Goal: Navigation & Orientation: Find specific page/section

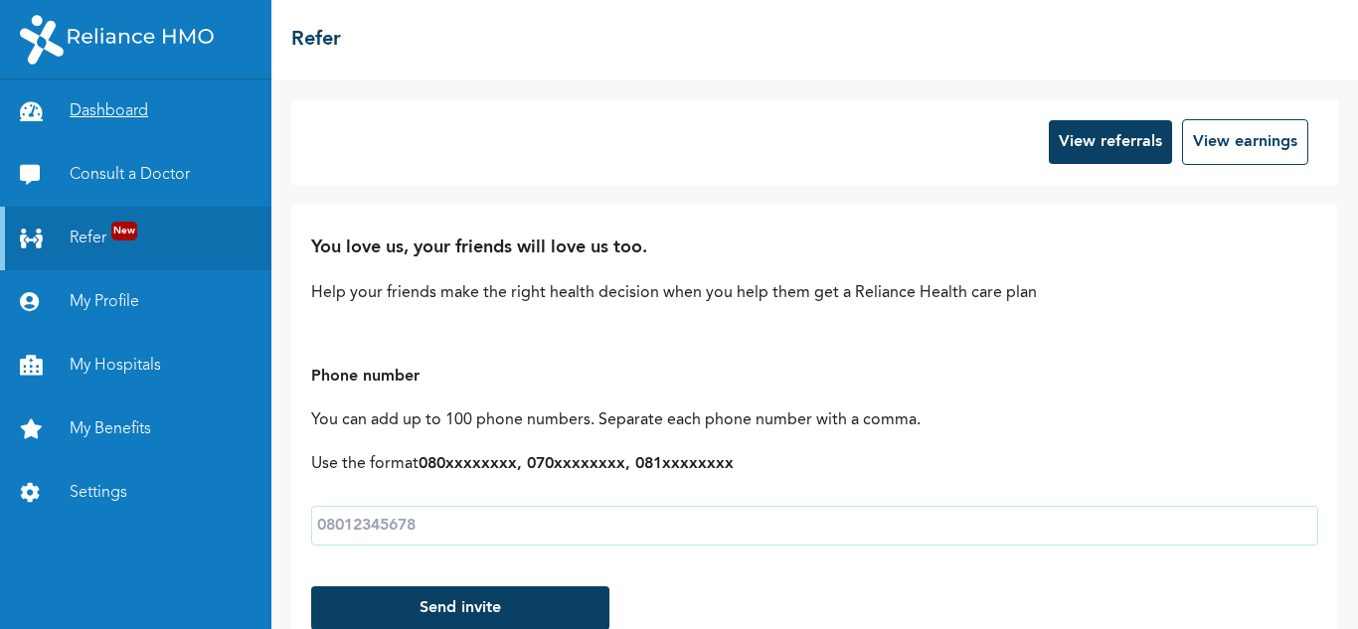
click at [124, 117] on link "Dashboard" at bounding box center [135, 112] width 271 height 64
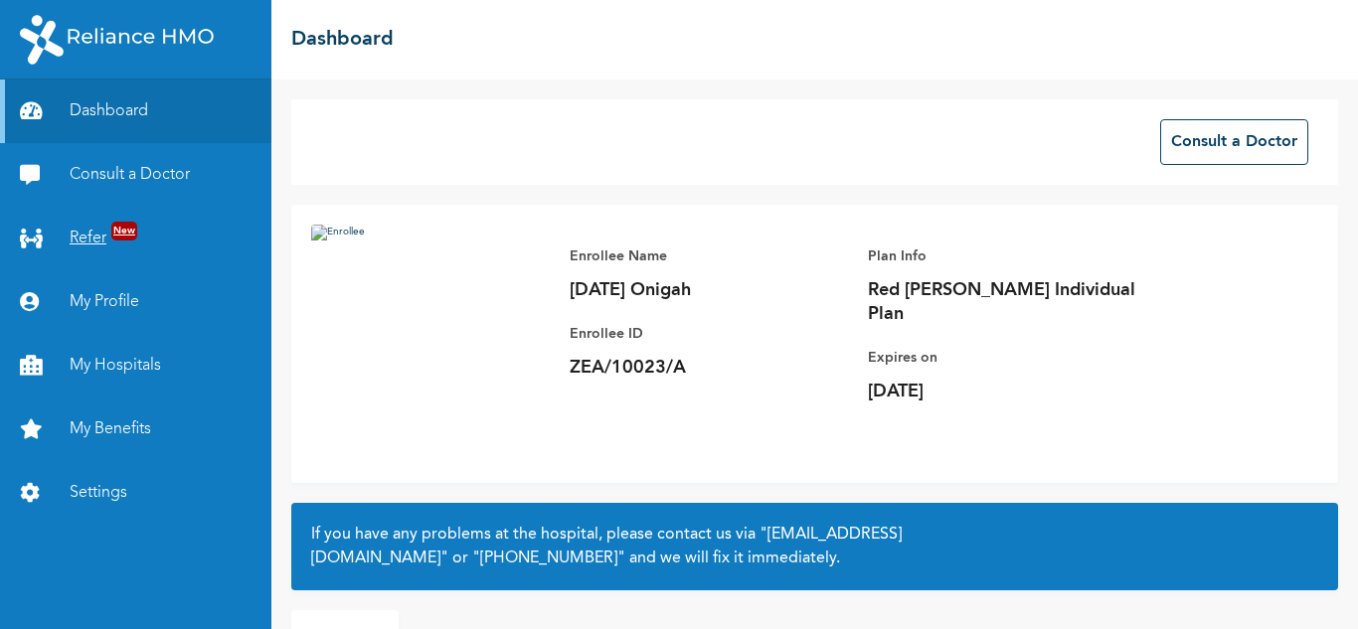
click at [110, 231] on link "Refer New" at bounding box center [135, 239] width 271 height 64
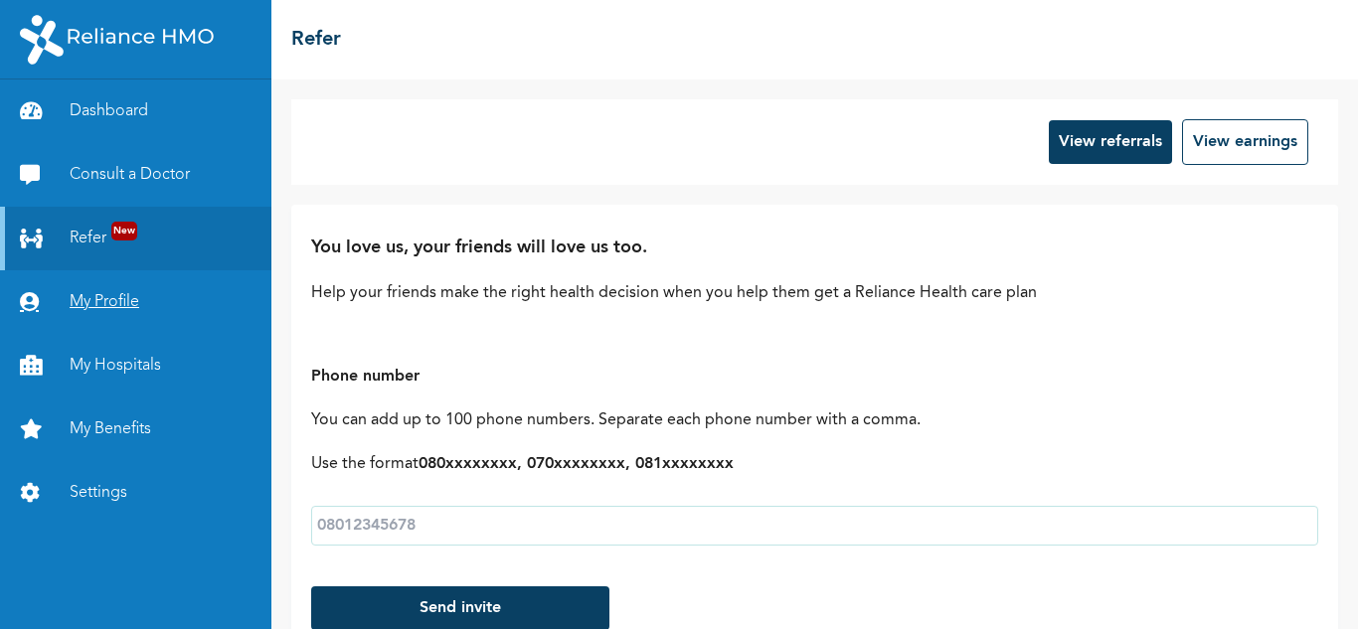
click at [124, 291] on link "My Profile" at bounding box center [135, 302] width 271 height 64
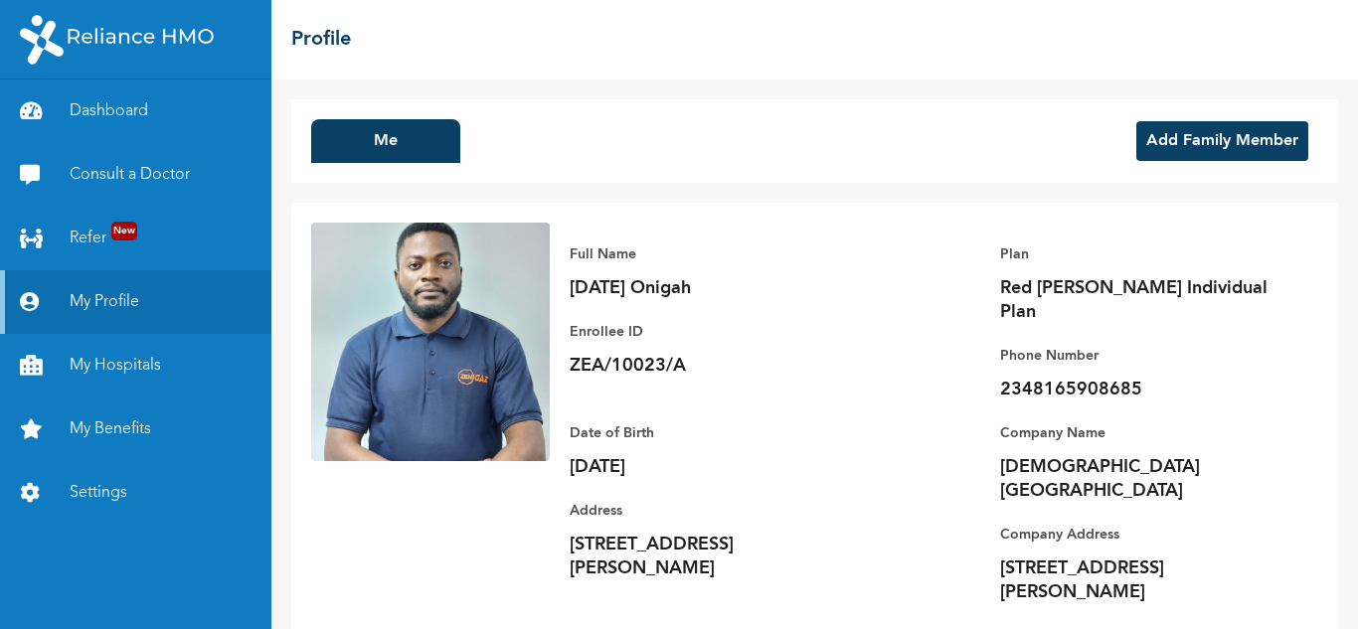
click at [427, 360] on img at bounding box center [430, 342] width 239 height 239
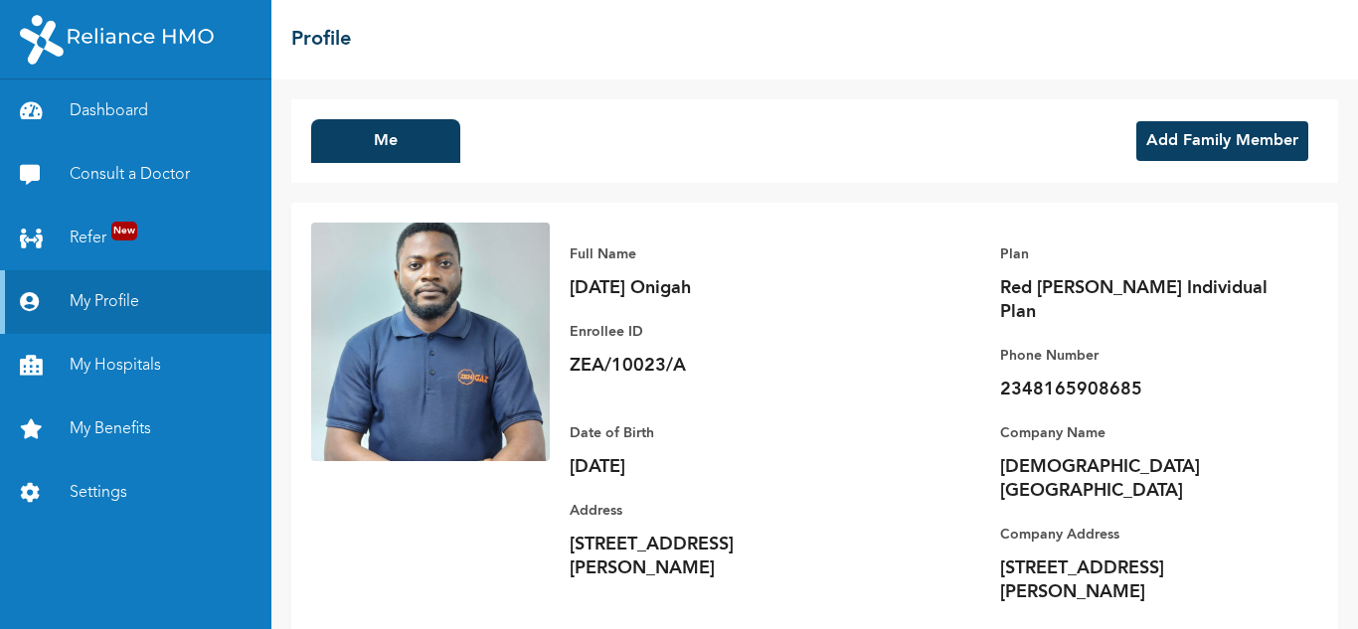
click at [427, 360] on img at bounding box center [430, 342] width 239 height 239
